Goal: Information Seeking & Learning: Learn about a topic

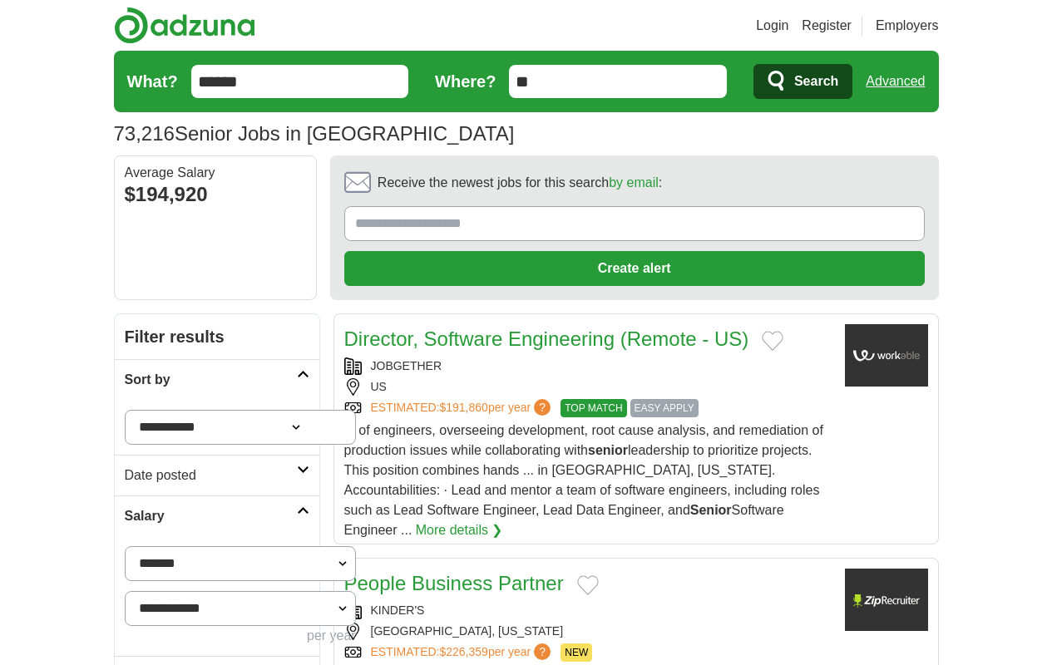
scroll to position [2021, 0]
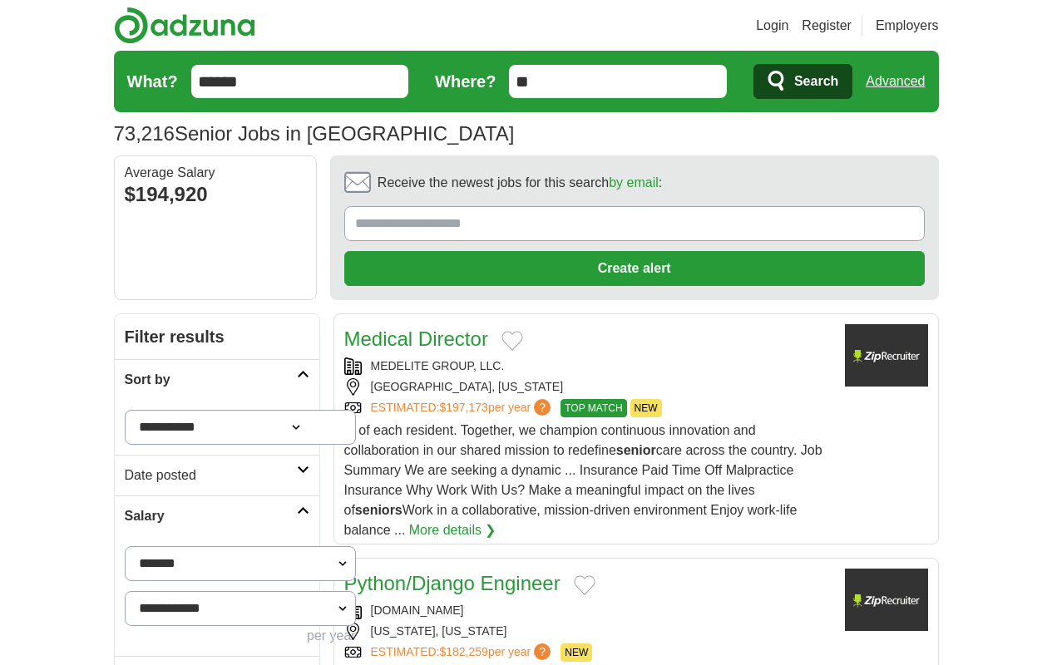
scroll to position [1951, 0]
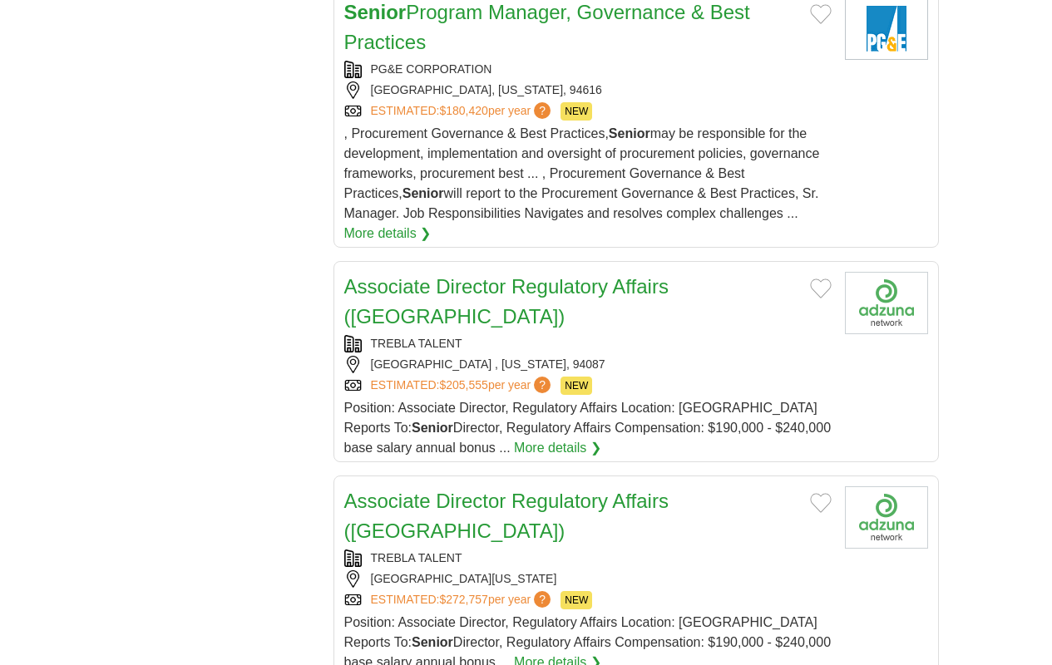
scroll to position [0, 0]
